Goal: Task Accomplishment & Management: Use online tool/utility

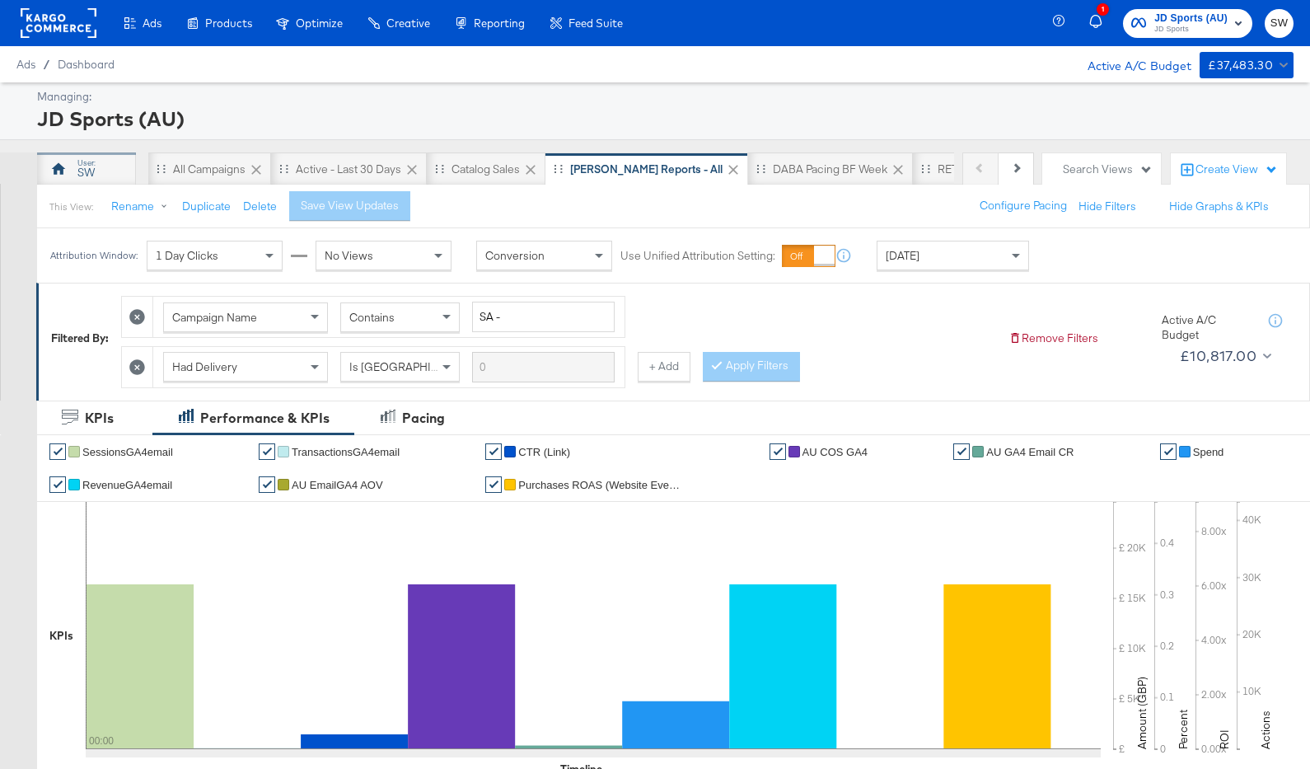
click at [108, 185] on div "This View: Rename Duplicate Delete Save View Updates Configure Pacing Hide Filt…" at bounding box center [673, 206] width 1274 height 45
click at [118, 153] on div "SW" at bounding box center [86, 168] width 99 height 33
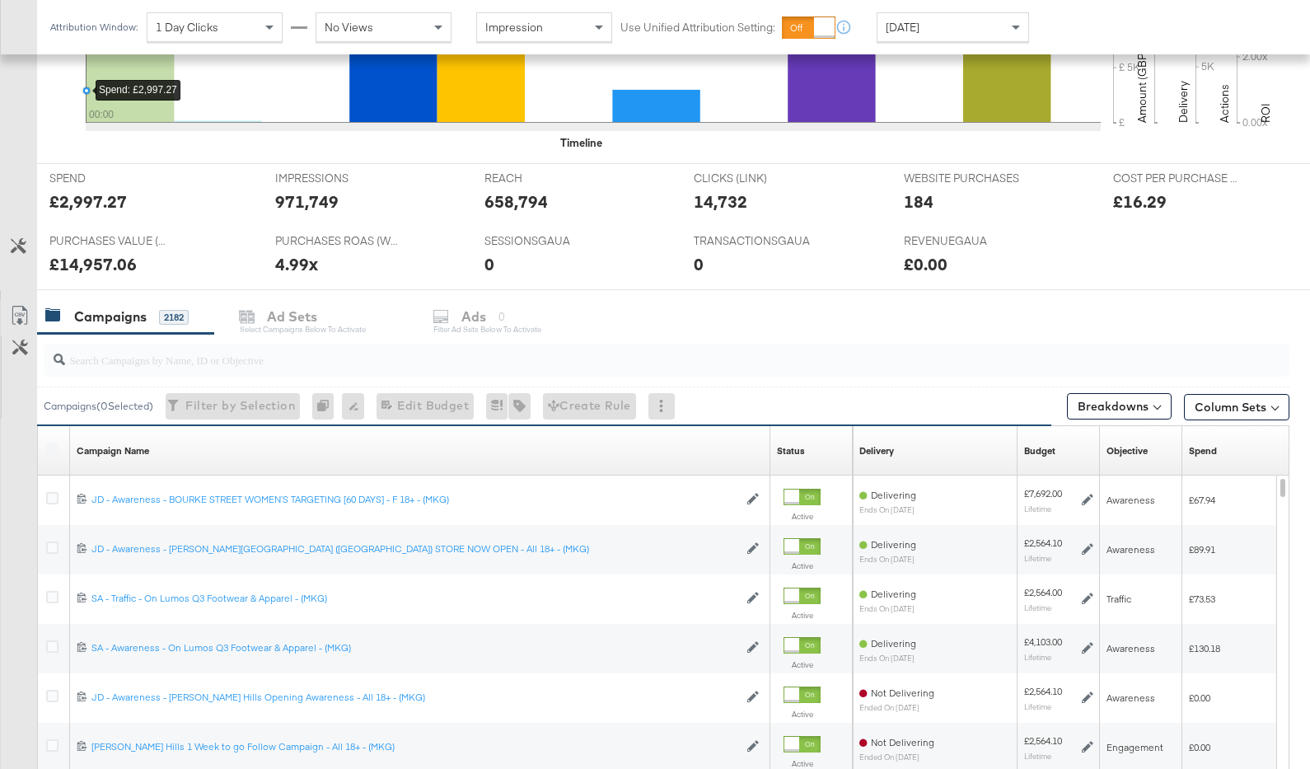
scroll to position [558, 0]
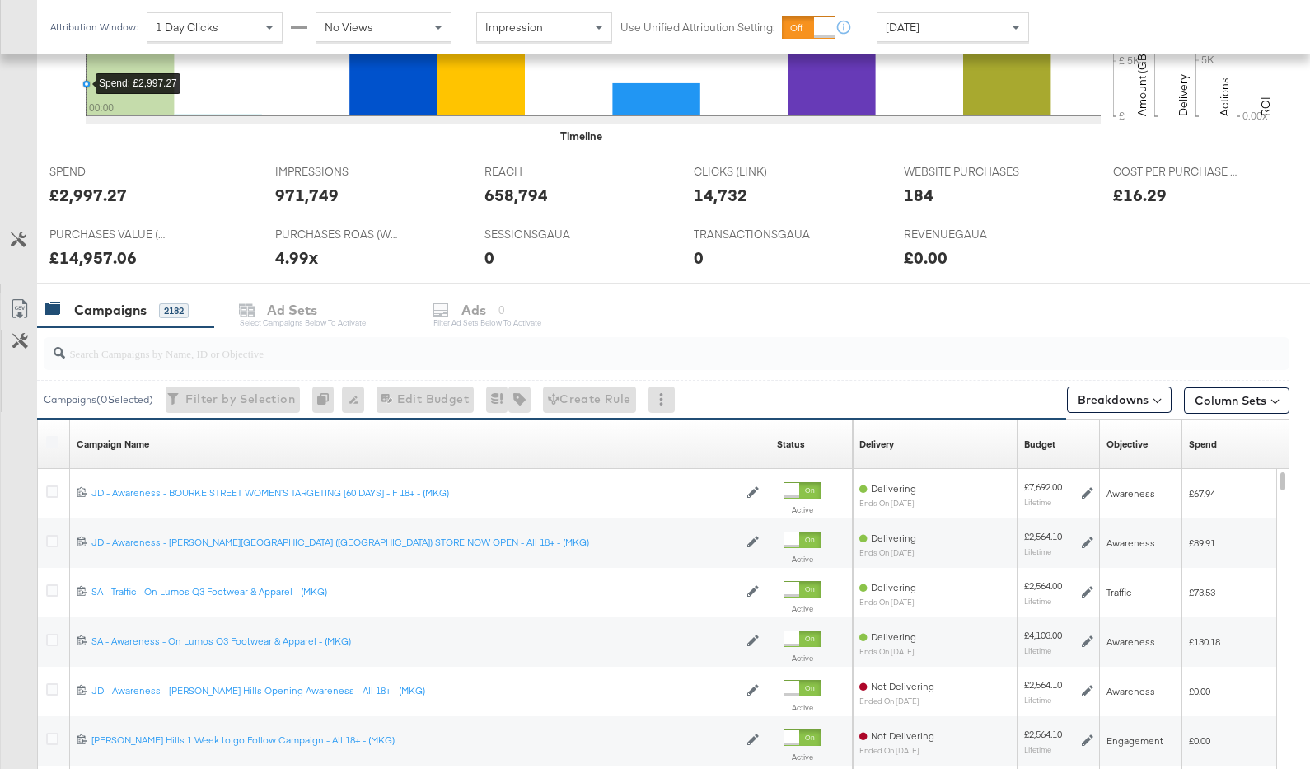
click at [550, 353] on input "search" at bounding box center [621, 346] width 1113 height 32
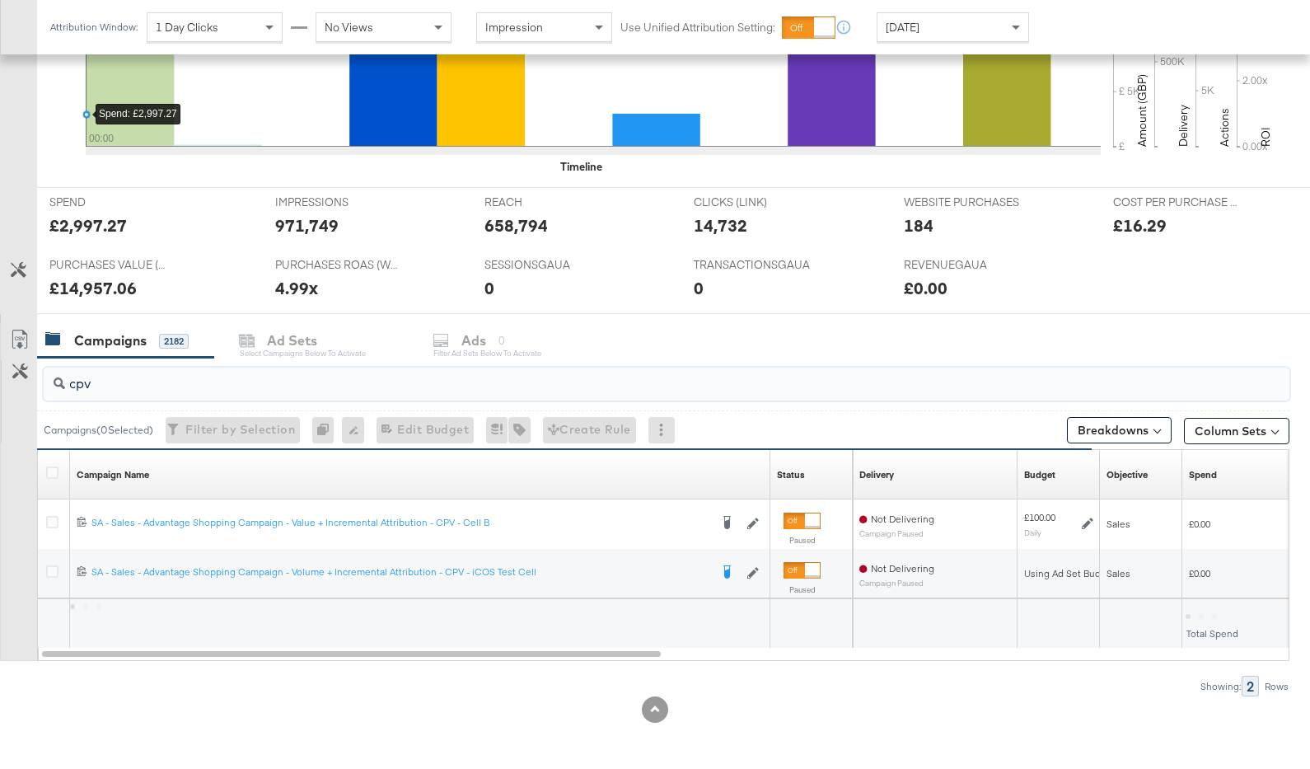
scroll to position [527, 0]
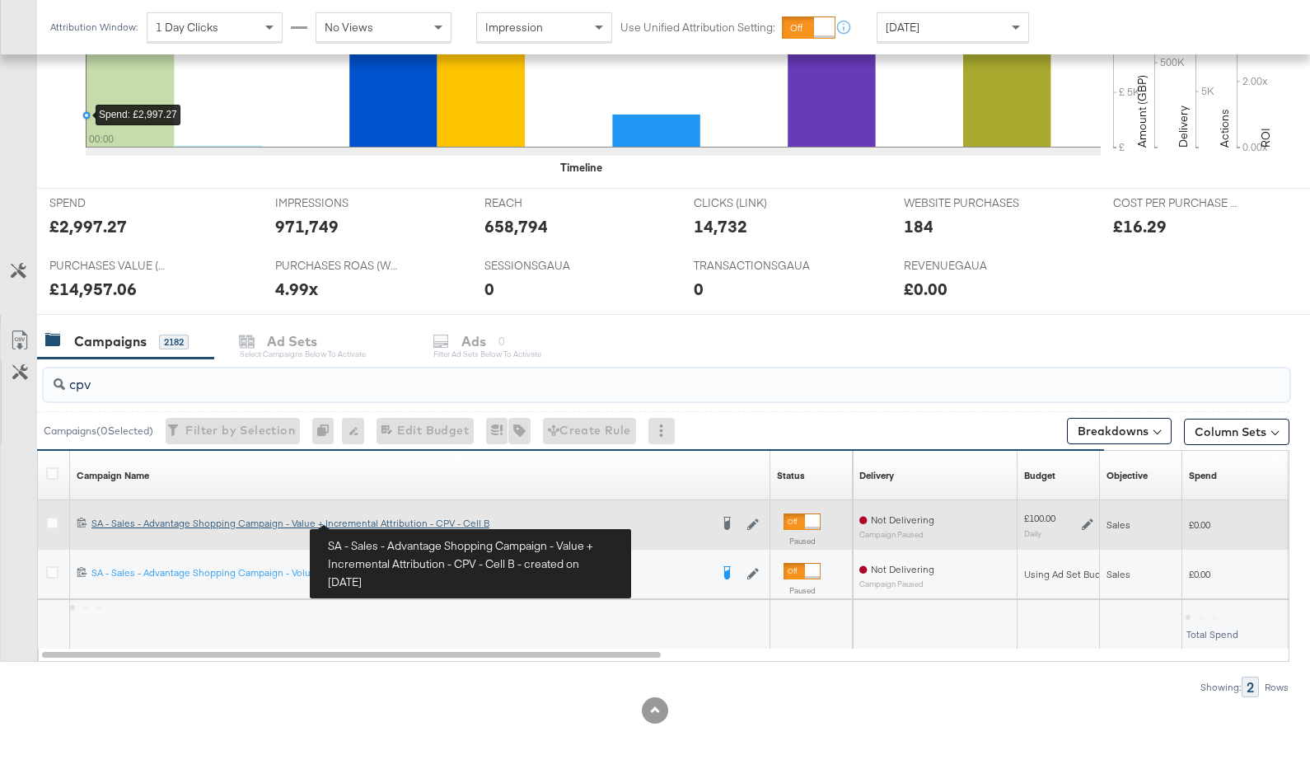
type input "cpv"
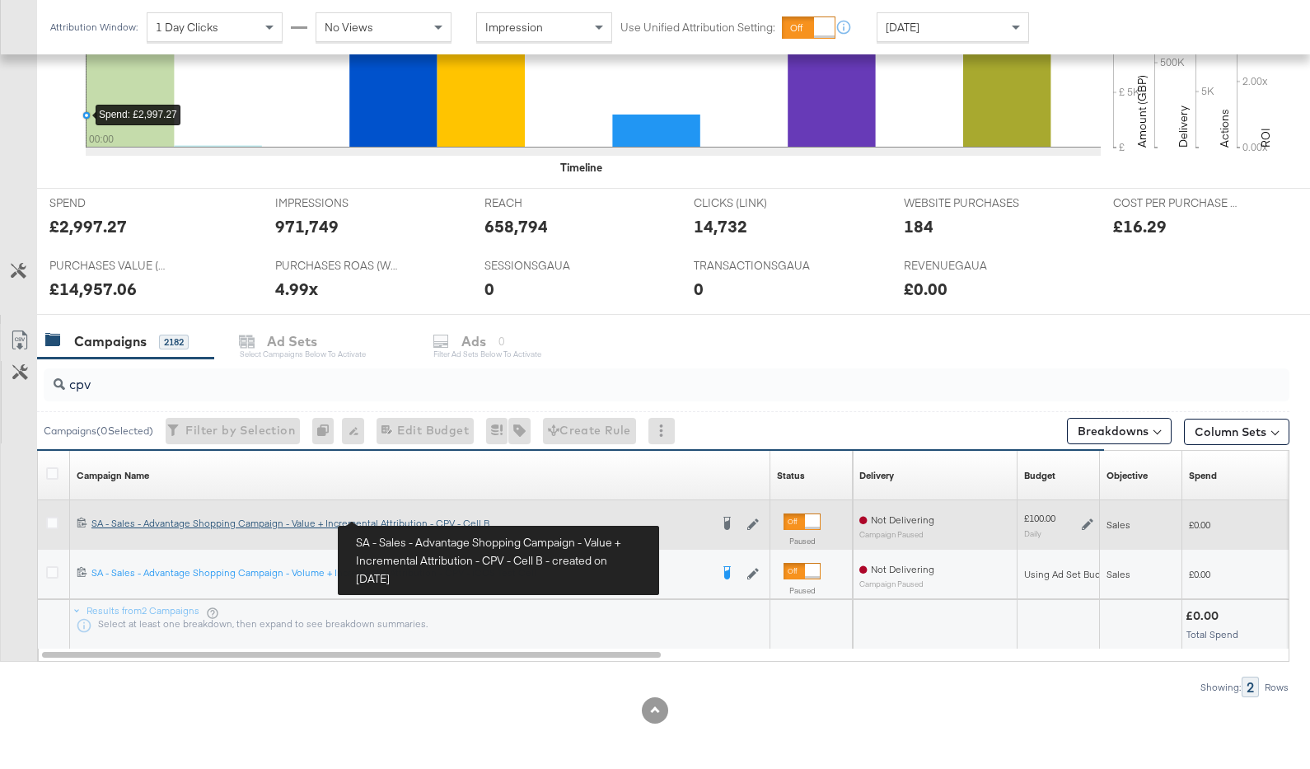
click at [372, 521] on div "SA - Sales - Advantage Shopping Campaign - Value + Incremental Attribution - CP…" at bounding box center [400, 523] width 618 height 13
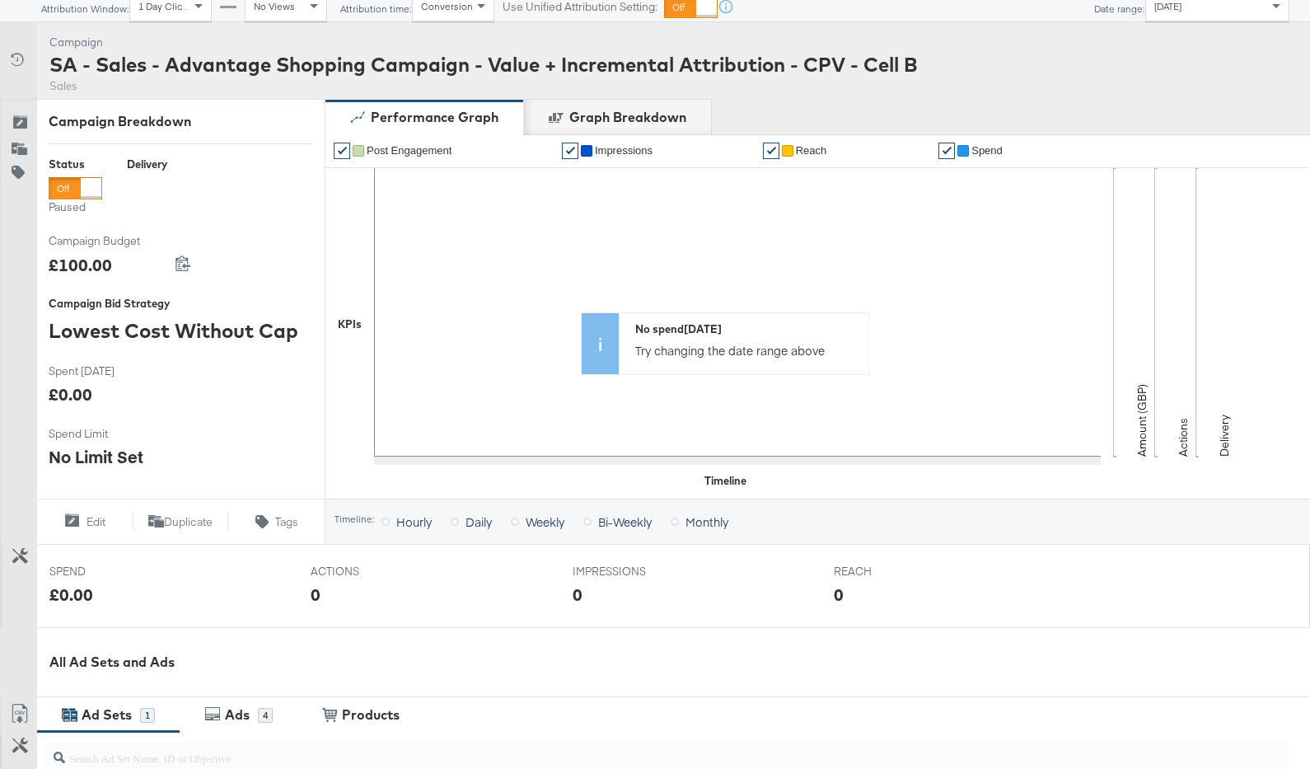
scroll to position [489, 0]
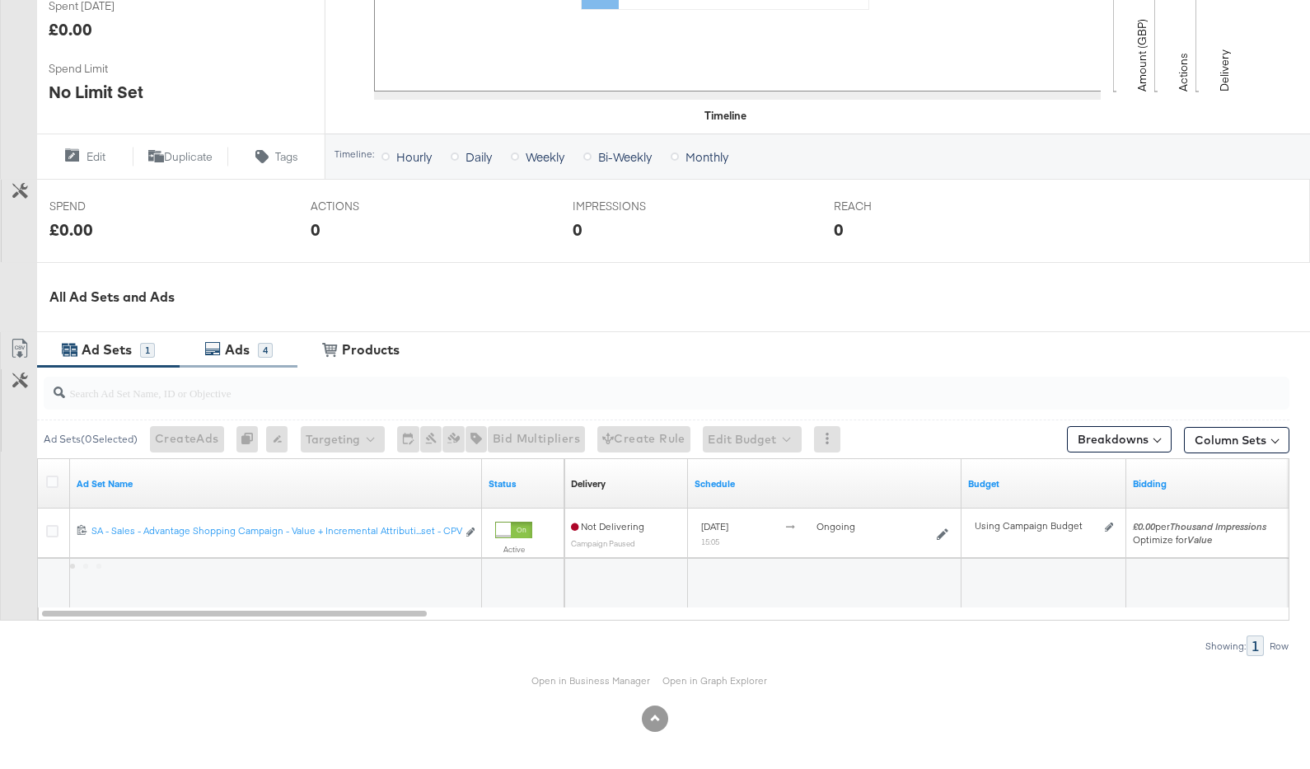
click at [242, 348] on div "Ads" at bounding box center [237, 349] width 25 height 19
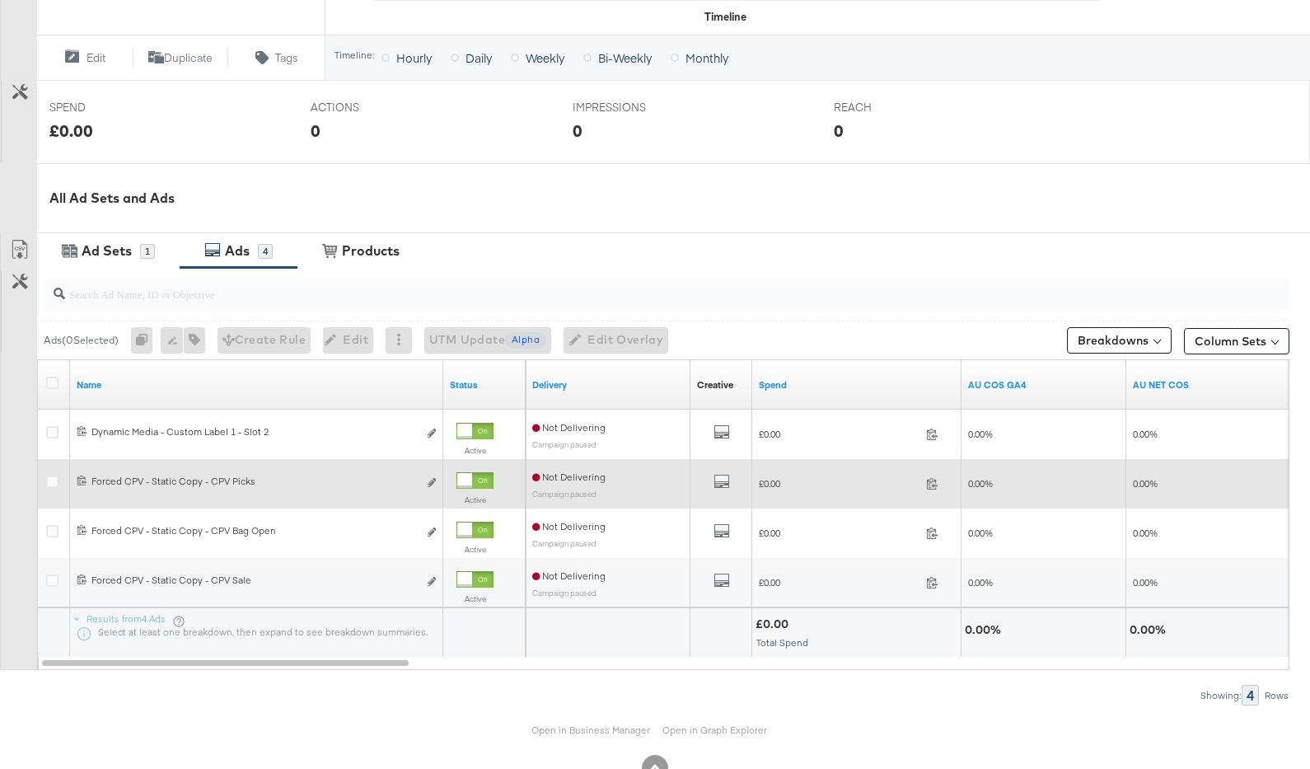
scroll to position [597, 0]
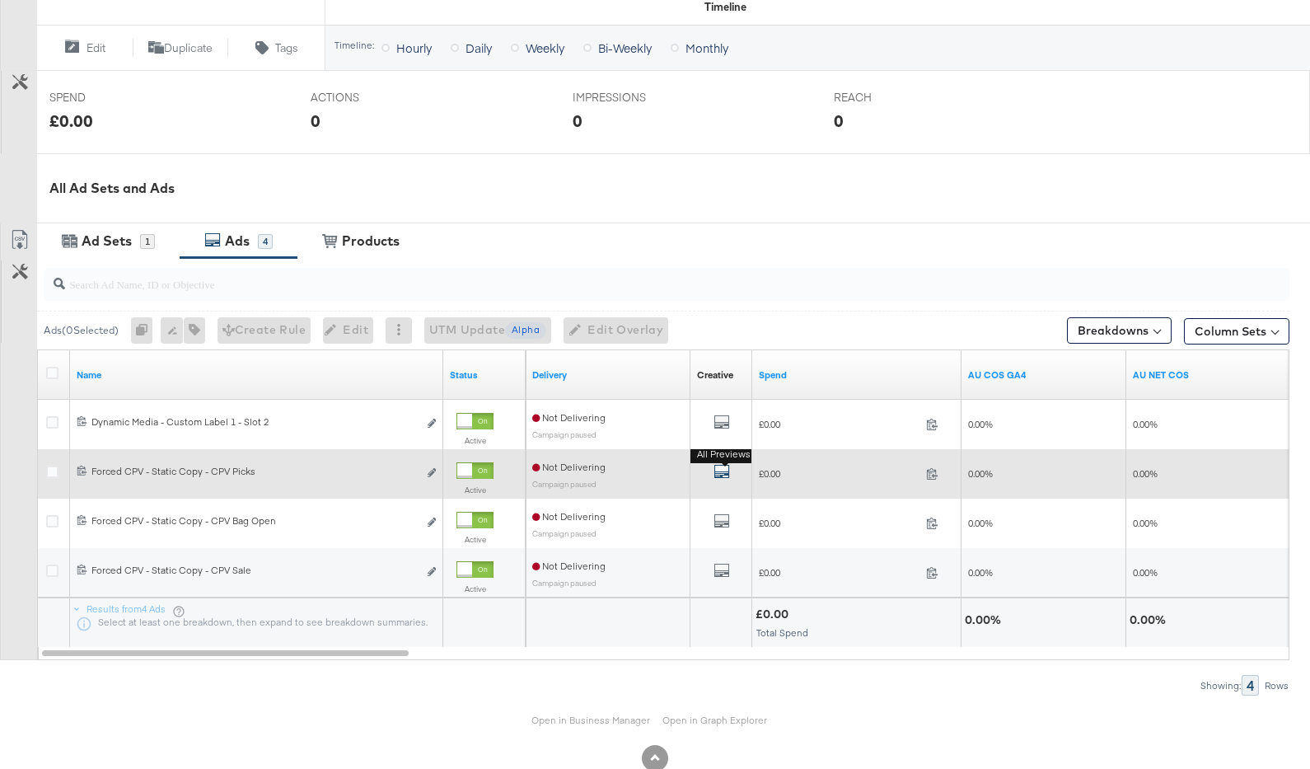
click at [722, 477] on icon "default" at bounding box center [722, 471] width 16 height 16
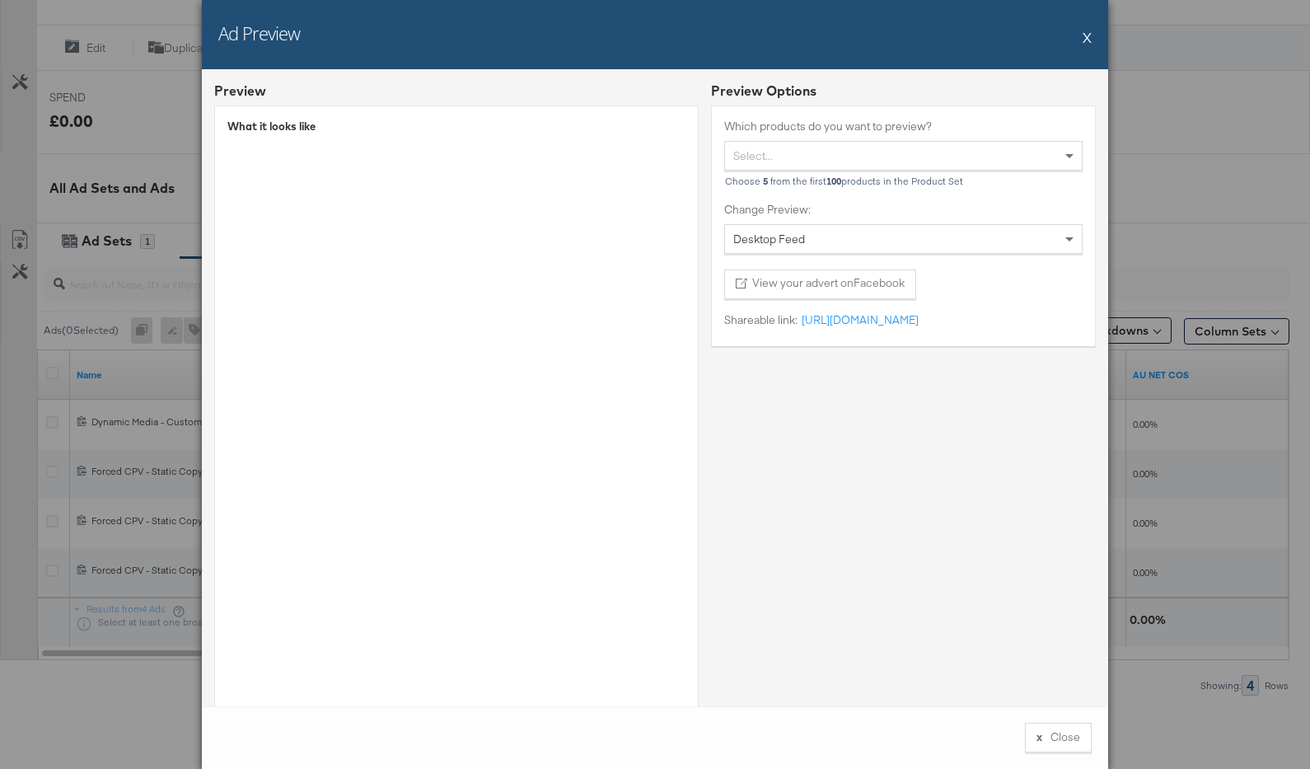
click at [1088, 39] on button "X" at bounding box center [1087, 37] width 9 height 33
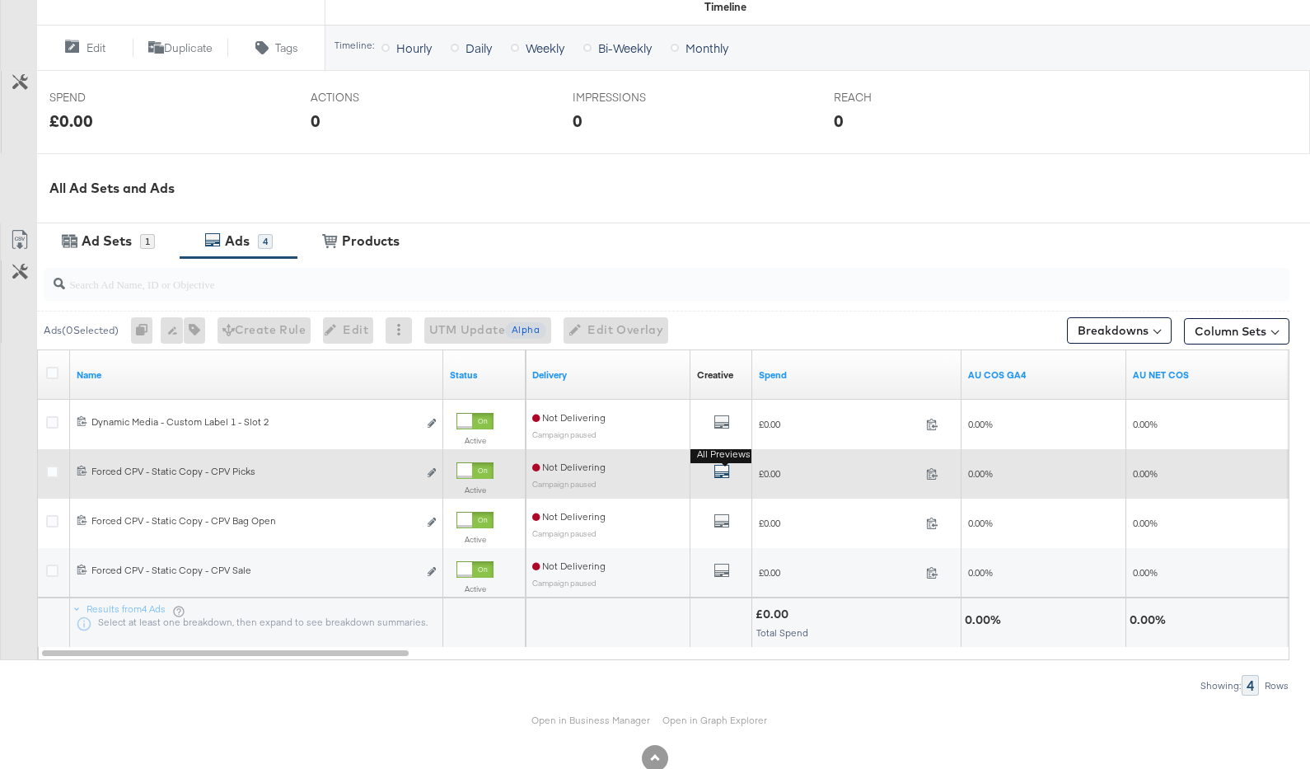
click at [721, 468] on icon "default" at bounding box center [722, 471] width 16 height 16
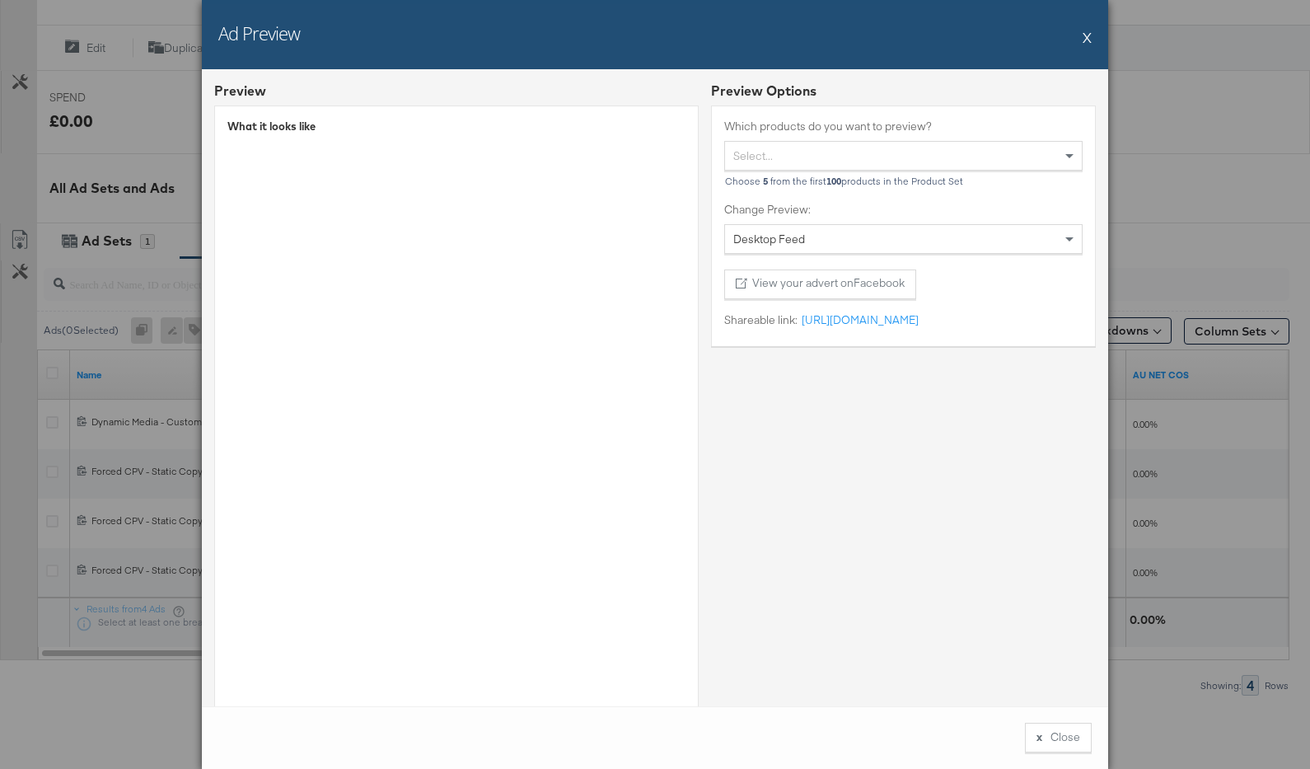
click at [1088, 35] on button "X" at bounding box center [1087, 37] width 9 height 33
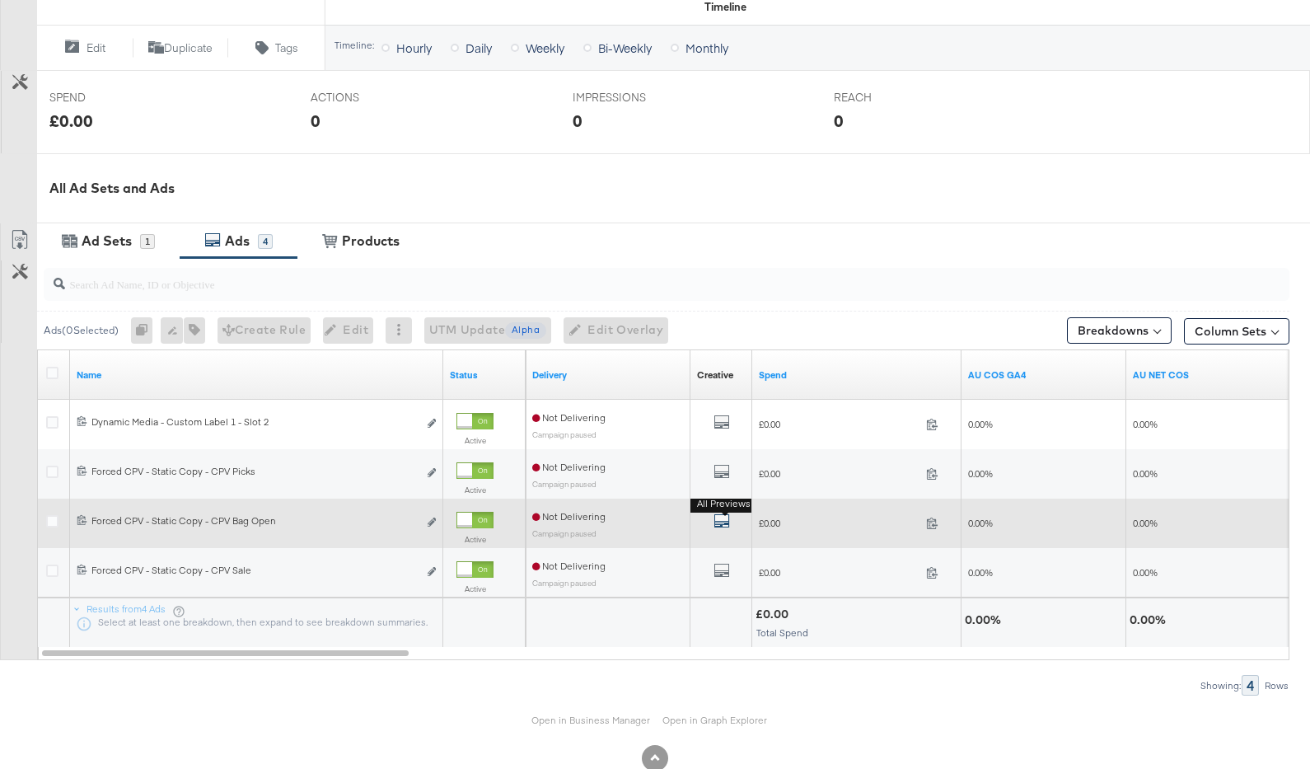
click at [718, 513] on icon "default" at bounding box center [722, 521] width 16 height 16
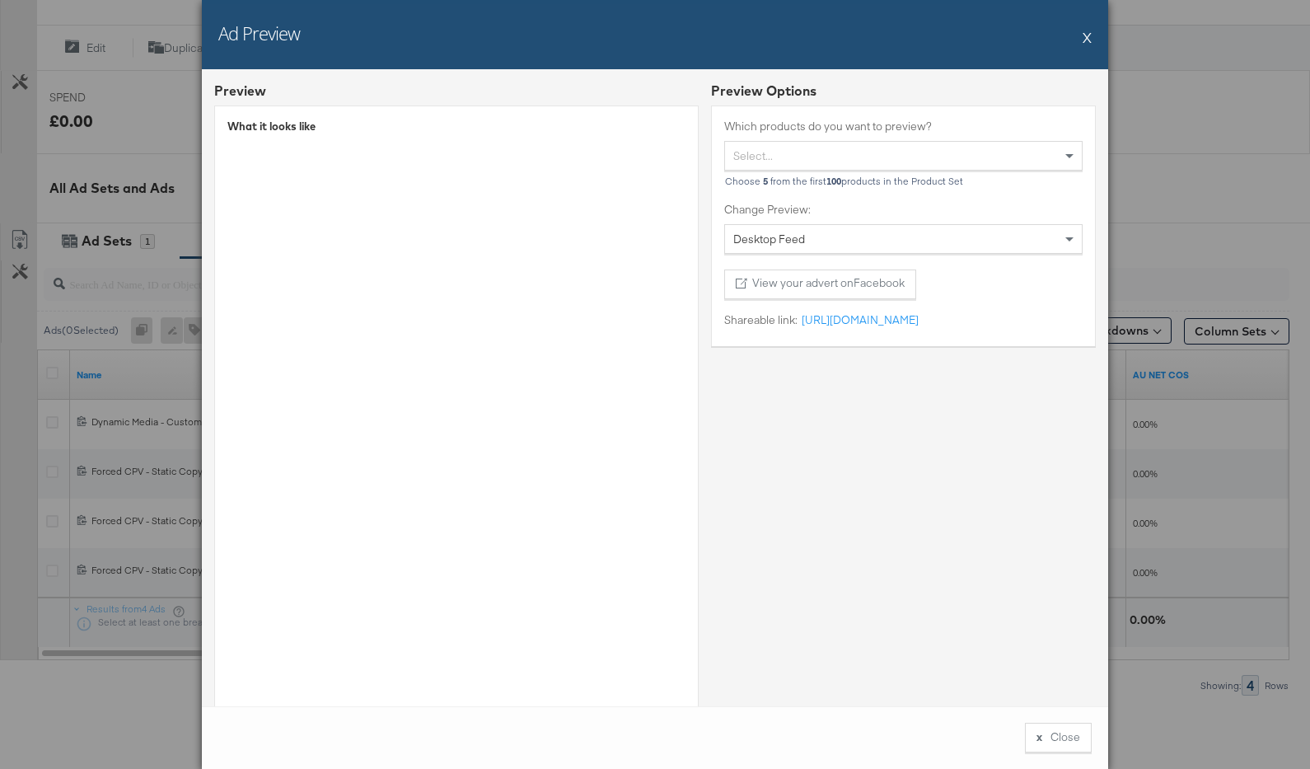
click at [1089, 37] on button "X" at bounding box center [1087, 37] width 9 height 33
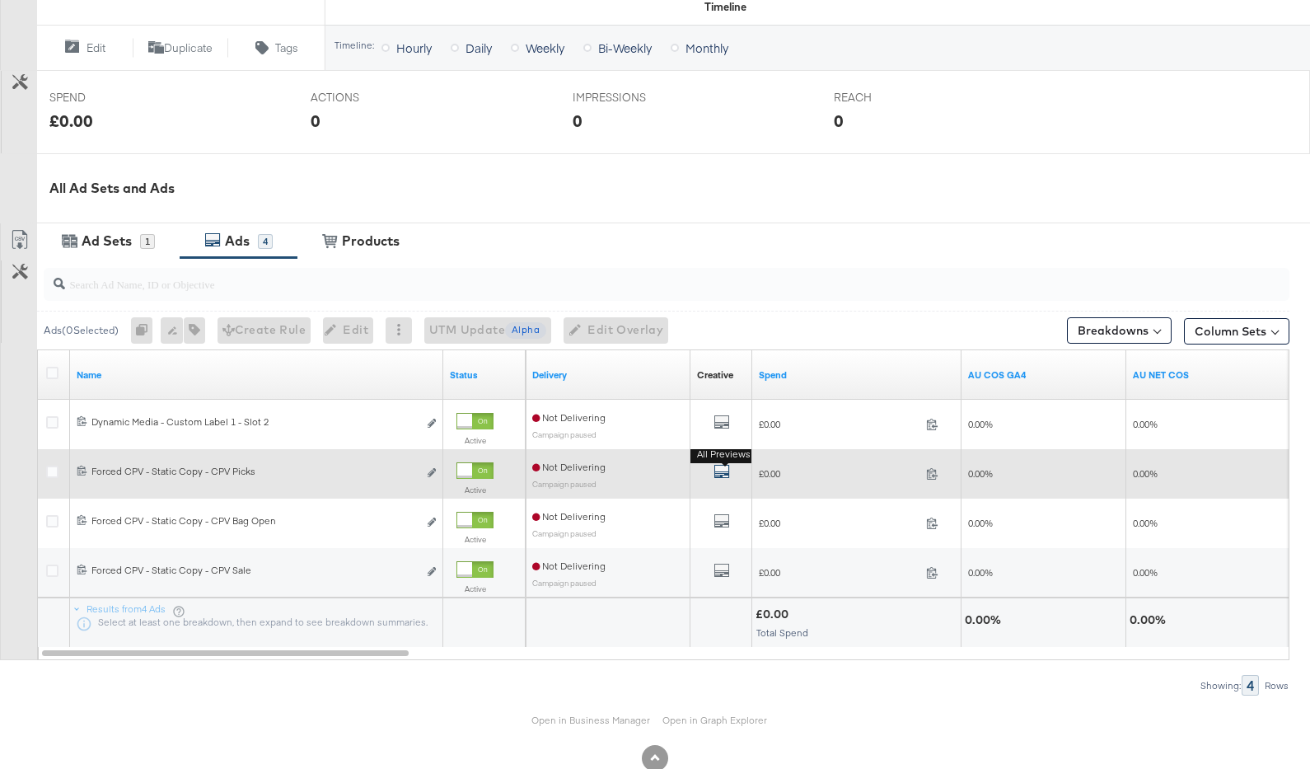
click at [728, 464] on icon "default" at bounding box center [722, 471] width 16 height 16
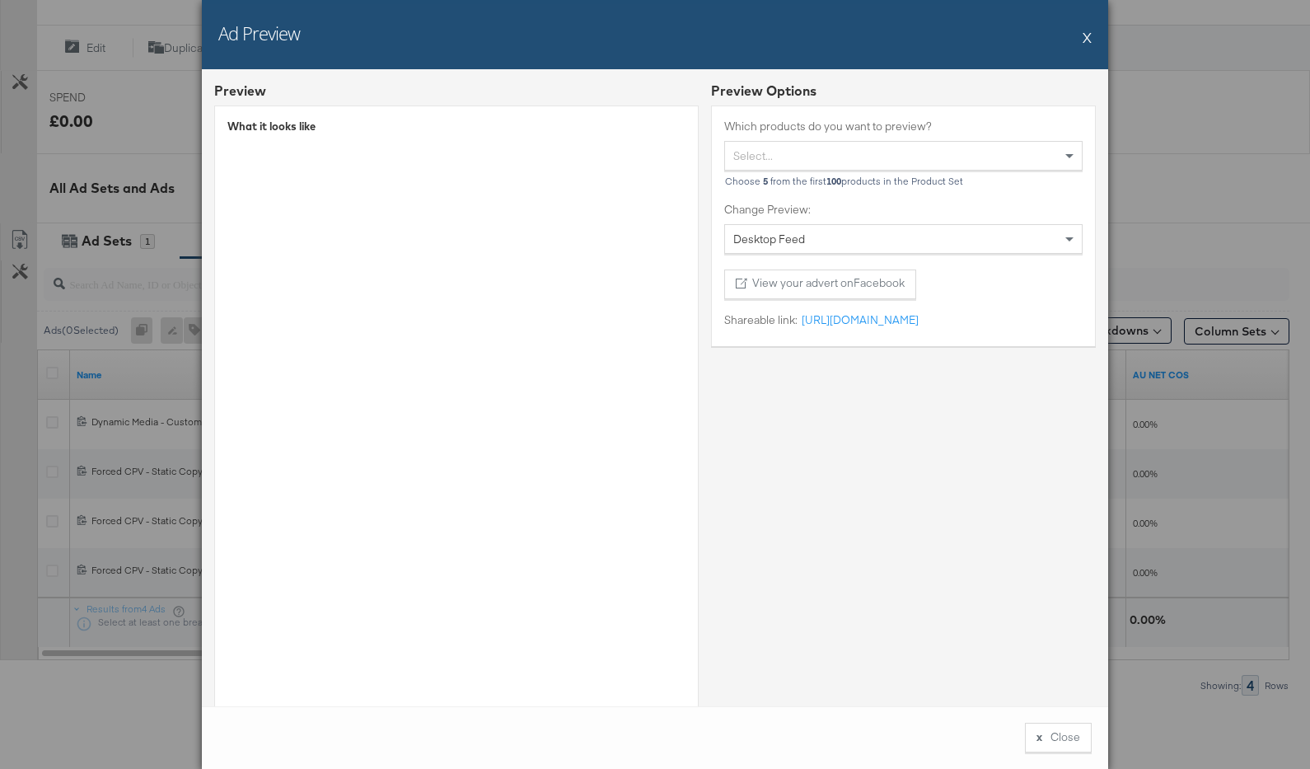
click at [1089, 36] on button "X" at bounding box center [1087, 37] width 9 height 33
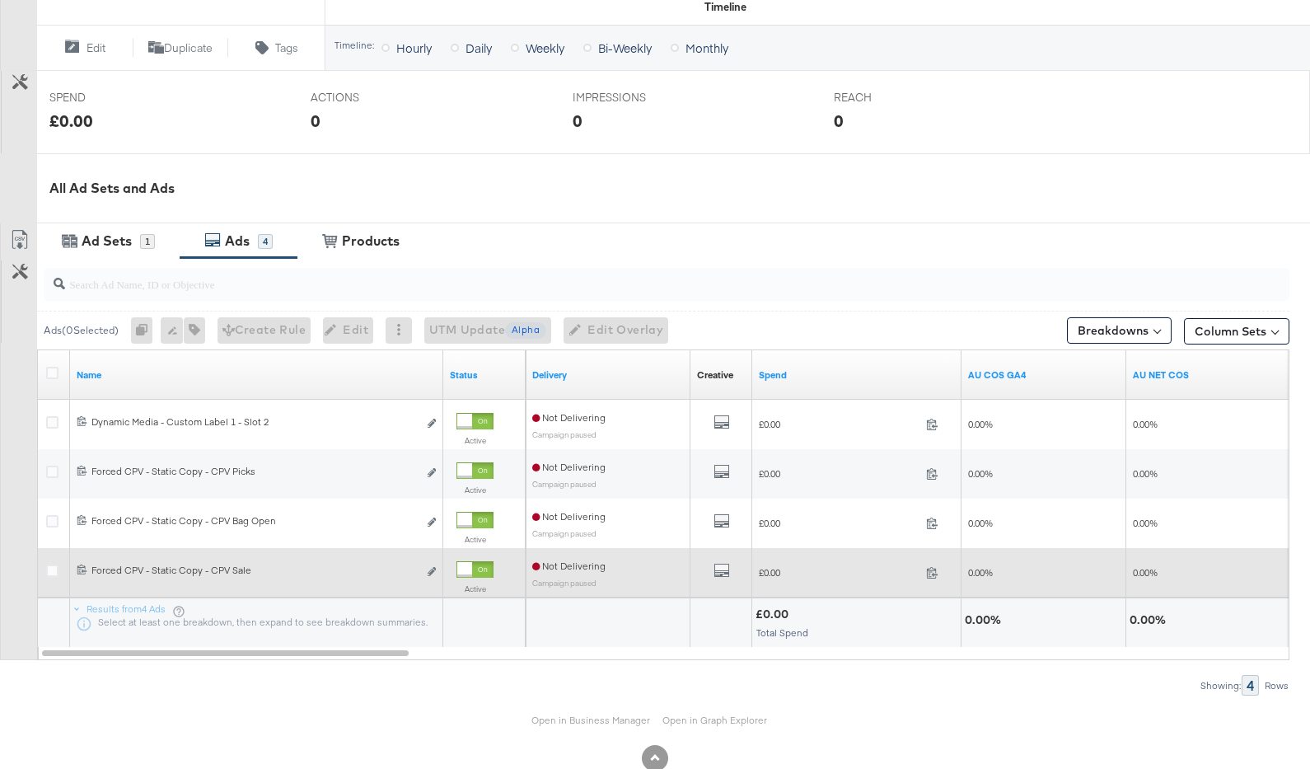
click at [730, 574] on div "All Previews" at bounding box center [721, 572] width 49 height 21
click at [723, 569] on icon "default" at bounding box center [722, 570] width 16 height 16
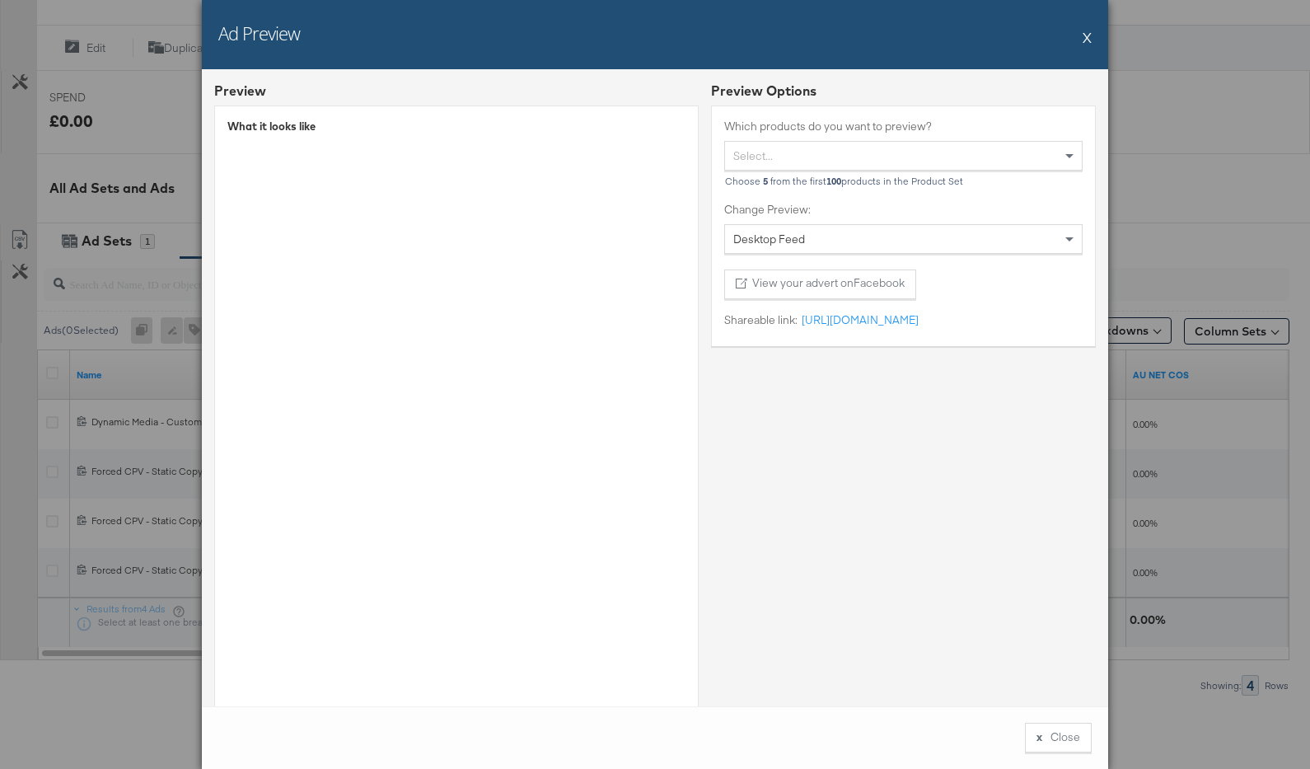
click at [1088, 36] on button "X" at bounding box center [1087, 37] width 9 height 33
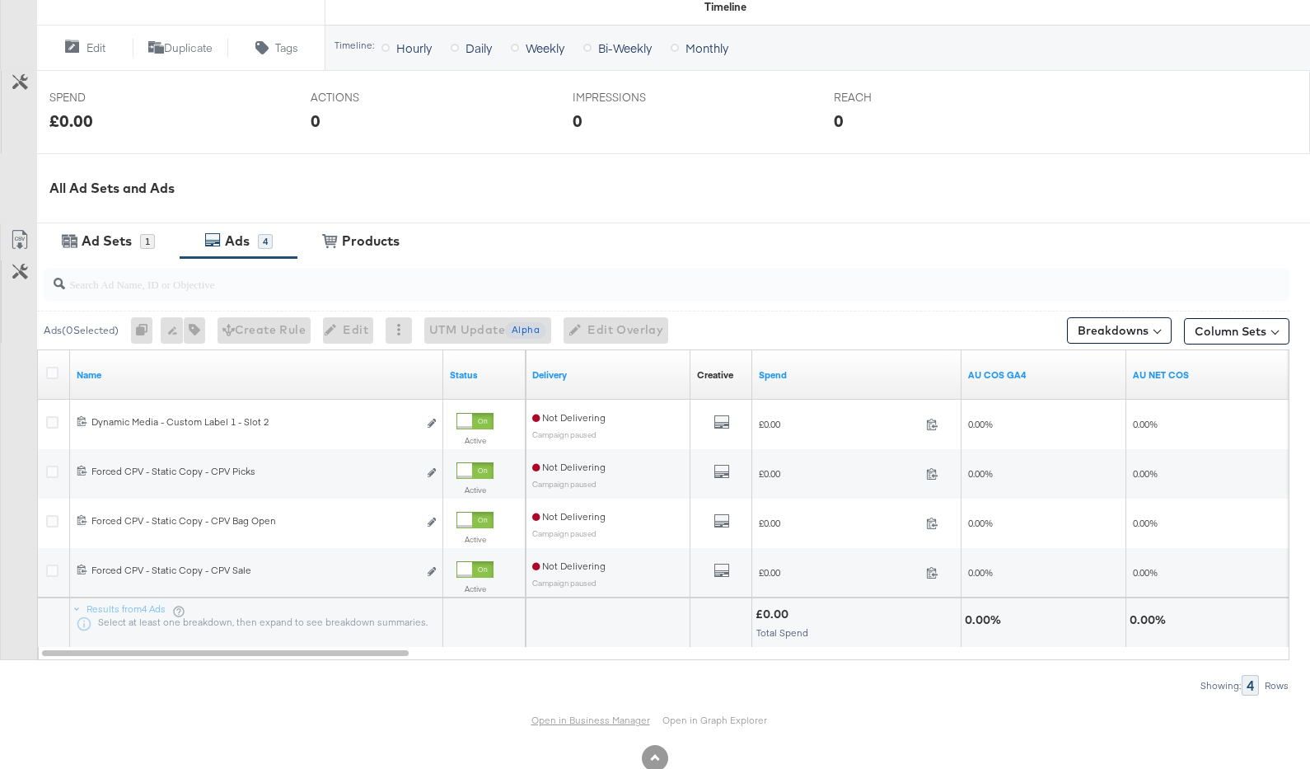
click at [626, 721] on link "Open in Business Manager" at bounding box center [591, 720] width 119 height 12
